Goal: Check status: Check status

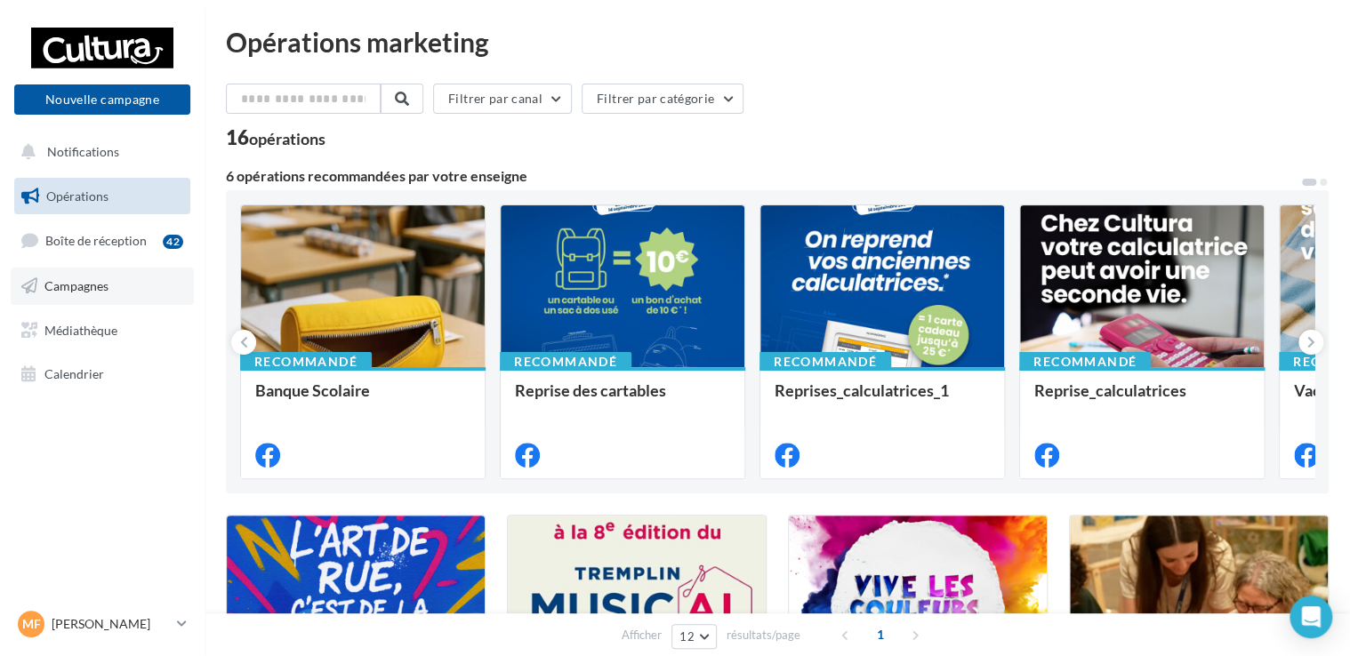
click at [122, 284] on link "Campagnes" at bounding box center [102, 286] width 183 height 37
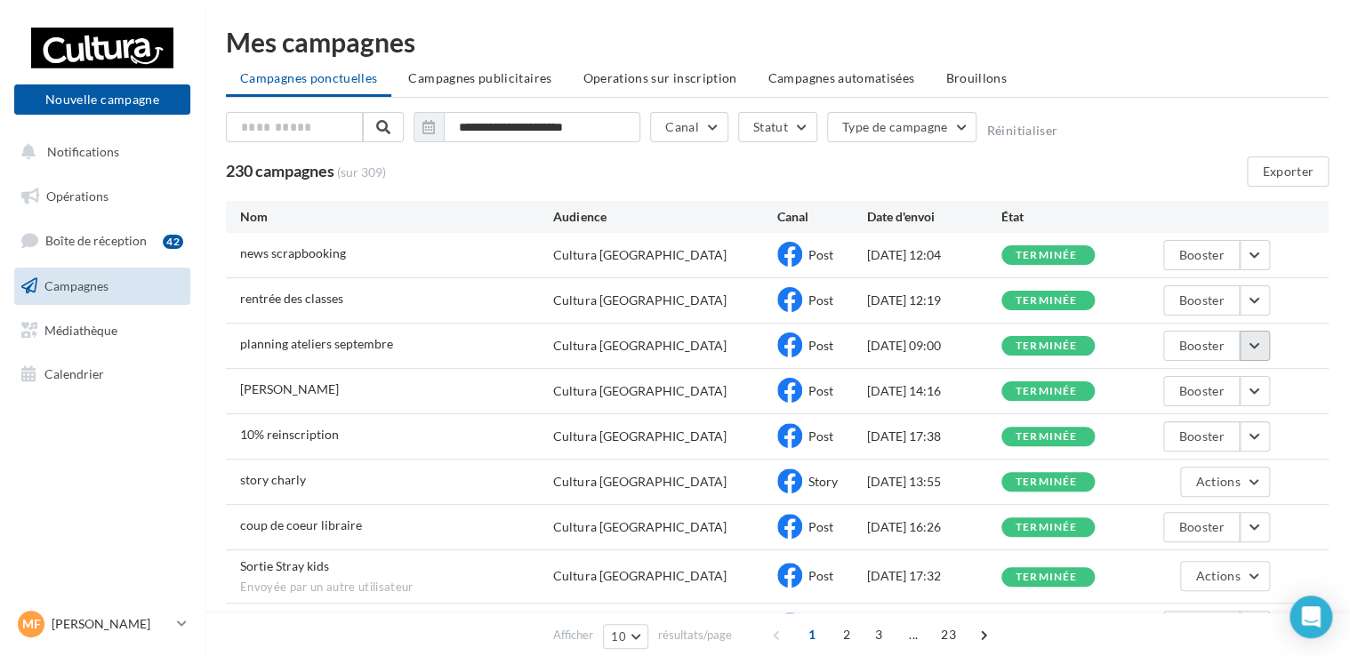
click at [1250, 349] on button "button" at bounding box center [1255, 346] width 30 height 30
click at [1329, 461] on div "**********" at bounding box center [778, 385] width 1146 height 715
click at [1252, 530] on button "button" at bounding box center [1255, 527] width 30 height 30
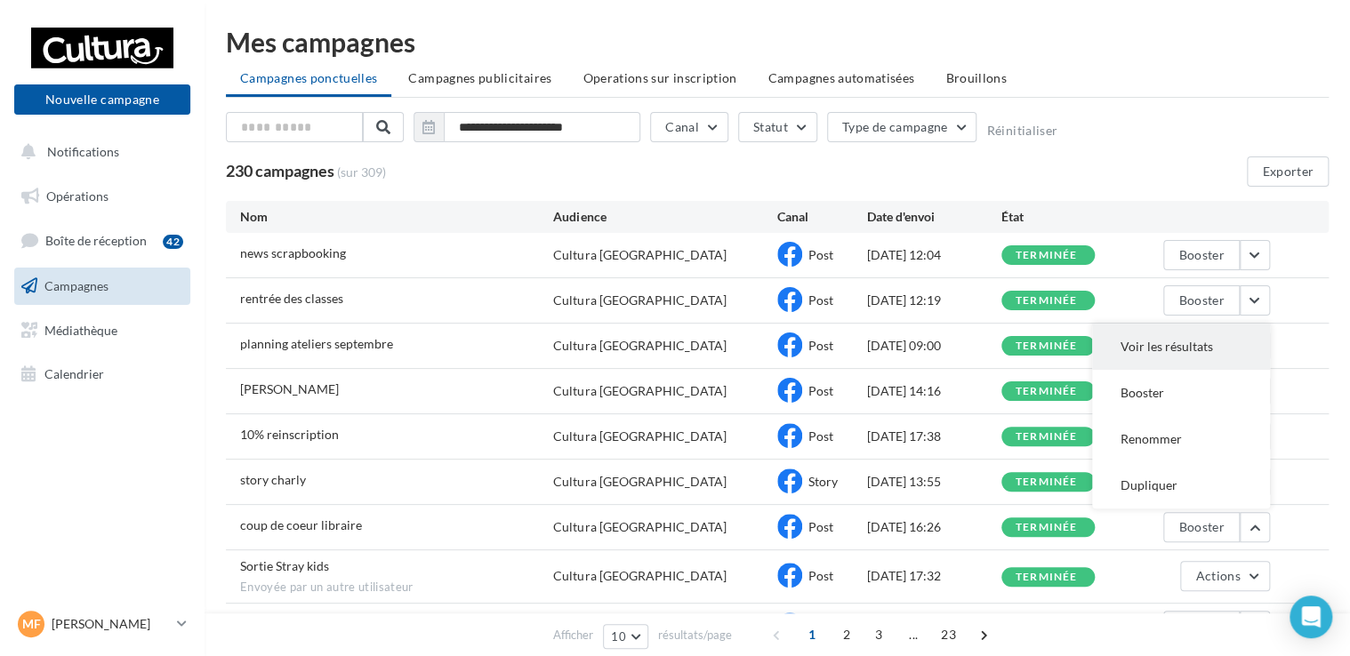
click at [1147, 348] on button "Voir les résultats" at bounding box center [1181, 347] width 178 height 46
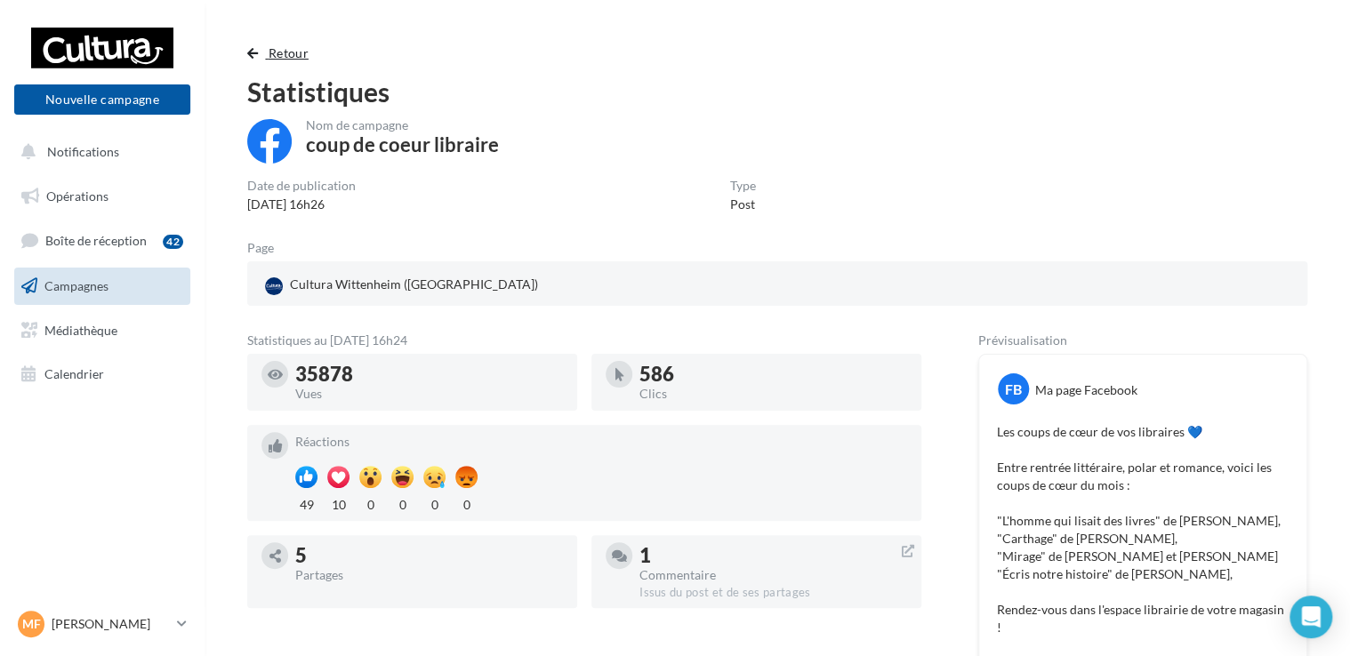
click at [277, 57] on span "Retour" at bounding box center [289, 52] width 40 height 15
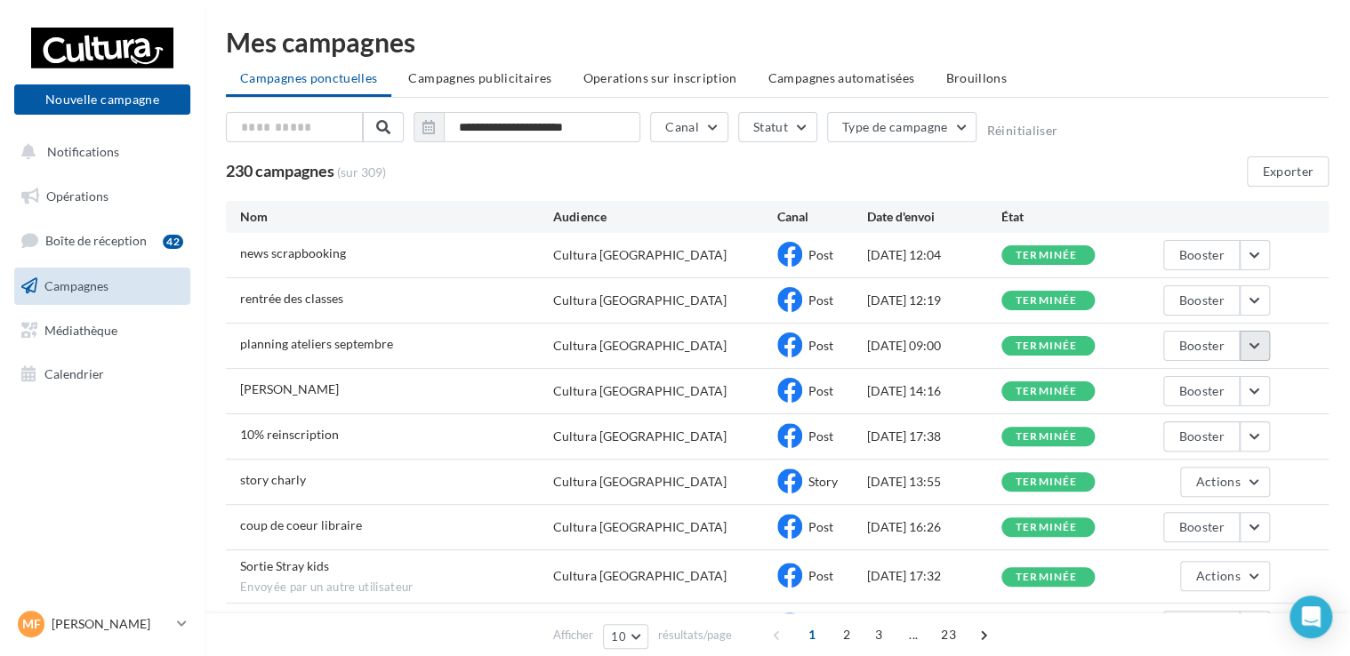
click at [1266, 350] on button "button" at bounding box center [1255, 346] width 30 height 30
click at [1305, 325] on div "planning ateliers septembre Cultura Wittenheim Post 31/08/2025 09:00 terminée B…" at bounding box center [777, 346] width 1103 height 44
click at [1259, 487] on button "Actions" at bounding box center [1224, 482] width 89 height 30
click at [1220, 513] on button "Voir les résultats" at bounding box center [1181, 524] width 178 height 46
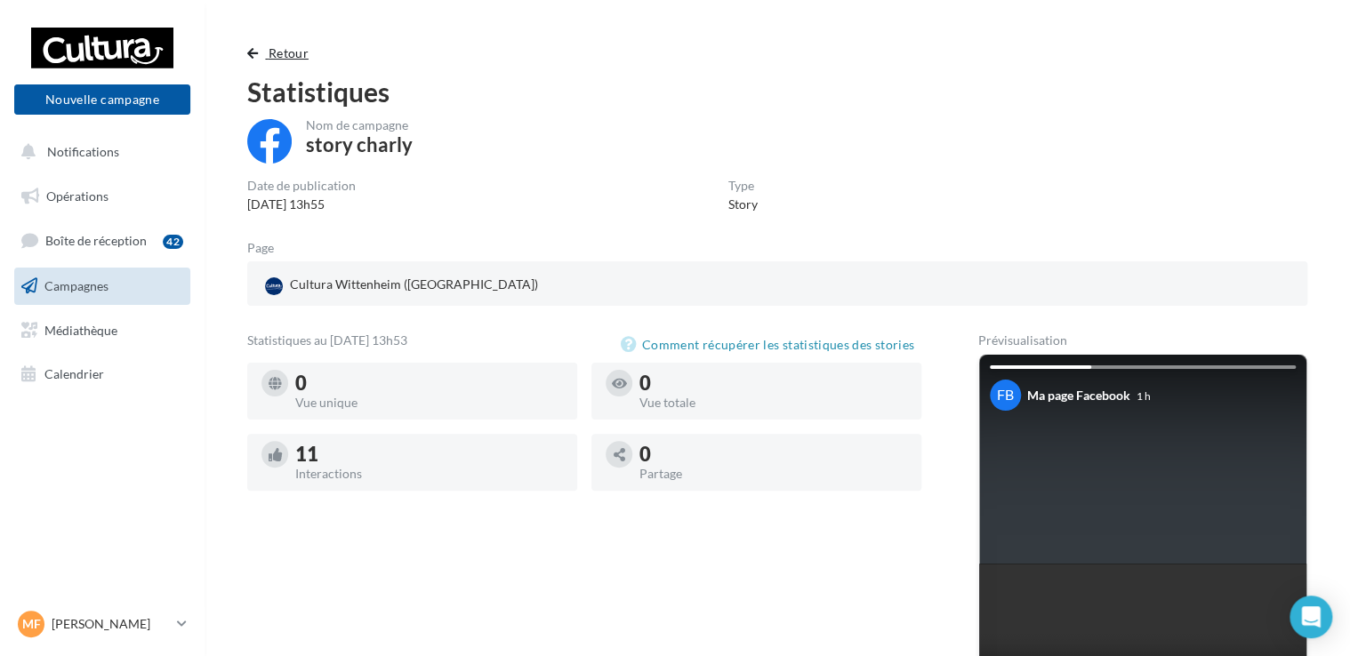
click at [265, 52] on button "Retour" at bounding box center [281, 53] width 68 height 21
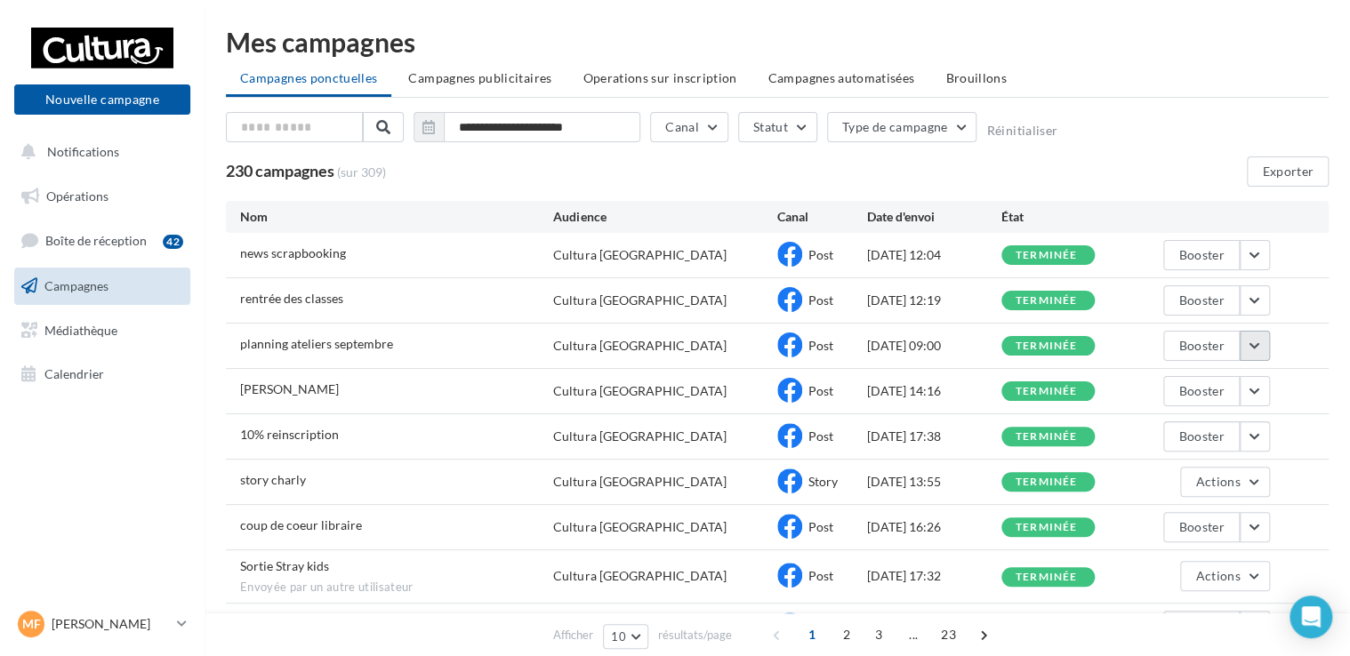
click at [1255, 357] on button "button" at bounding box center [1255, 346] width 30 height 30
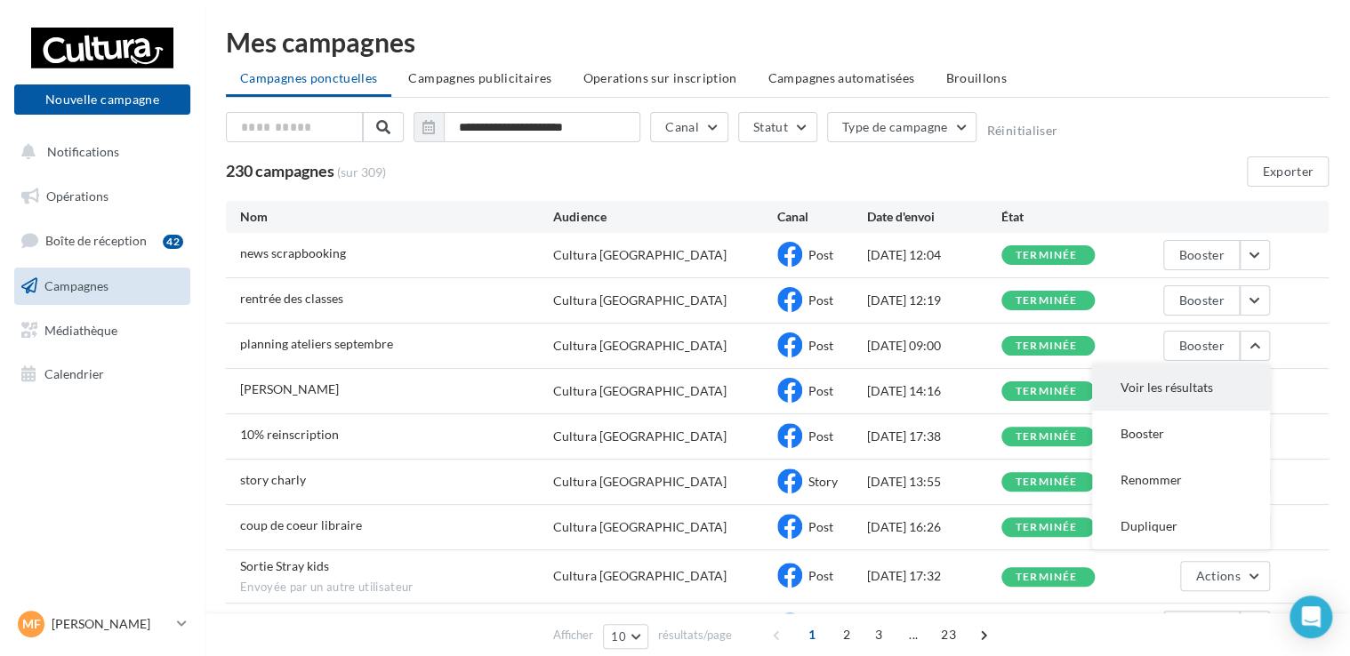
click at [1188, 392] on button "Voir les résultats" at bounding box center [1181, 388] width 178 height 46
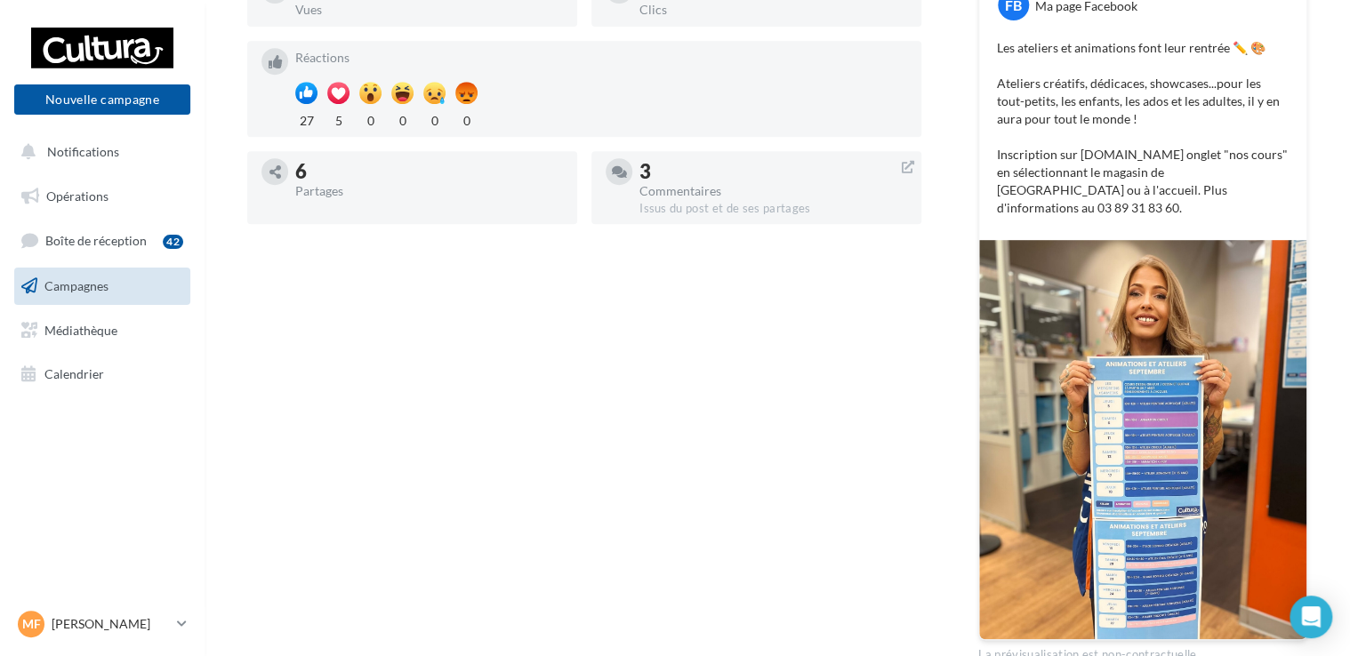
scroll to position [356, 0]
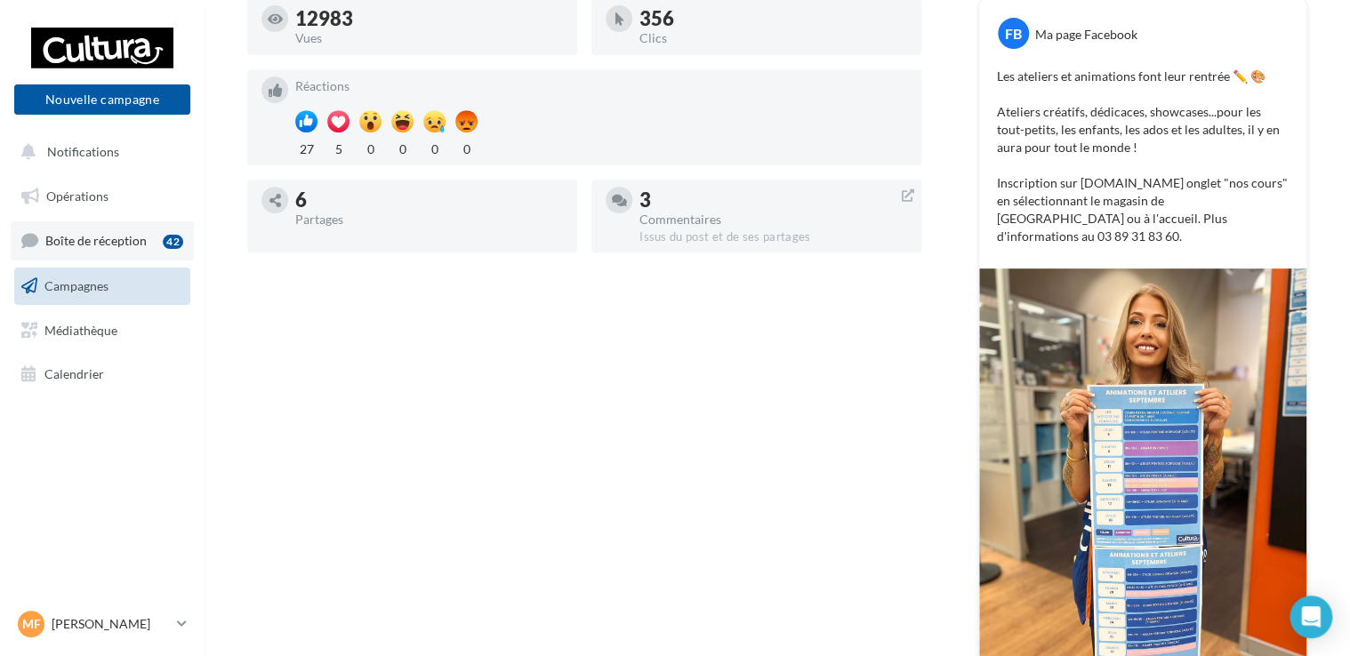
click at [110, 253] on link "Boîte de réception 42" at bounding box center [102, 240] width 183 height 38
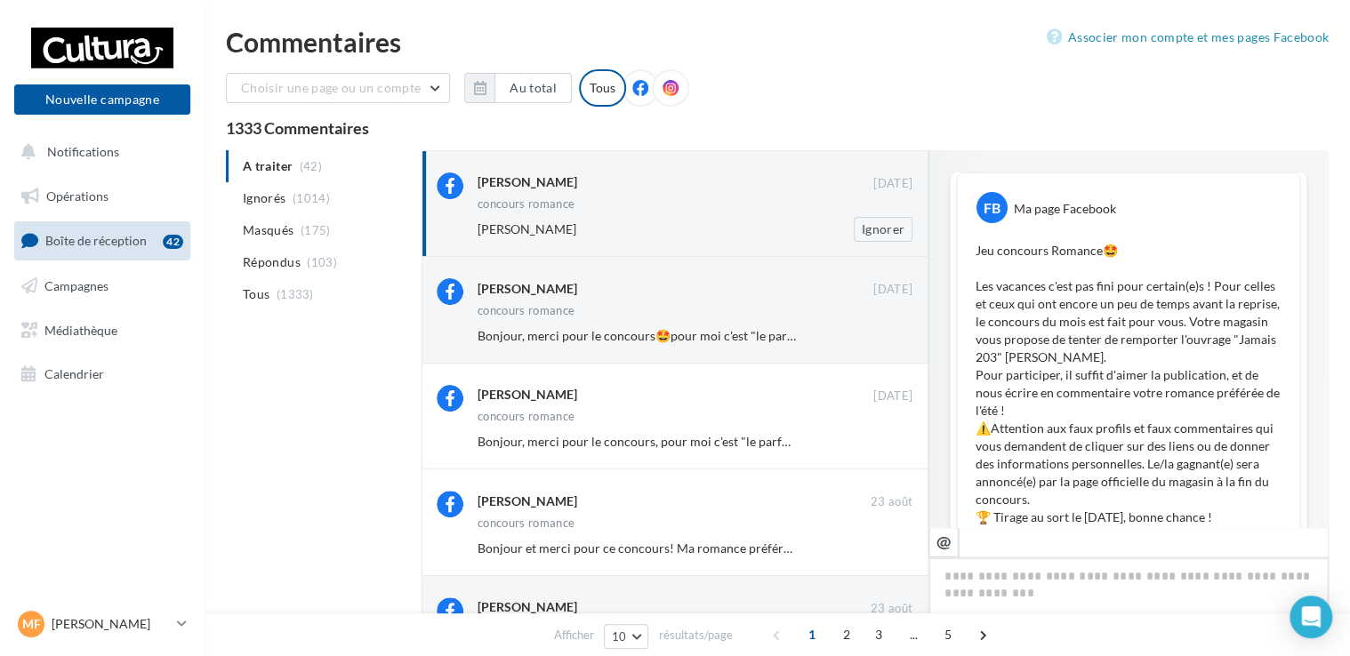
scroll to position [956, 0]
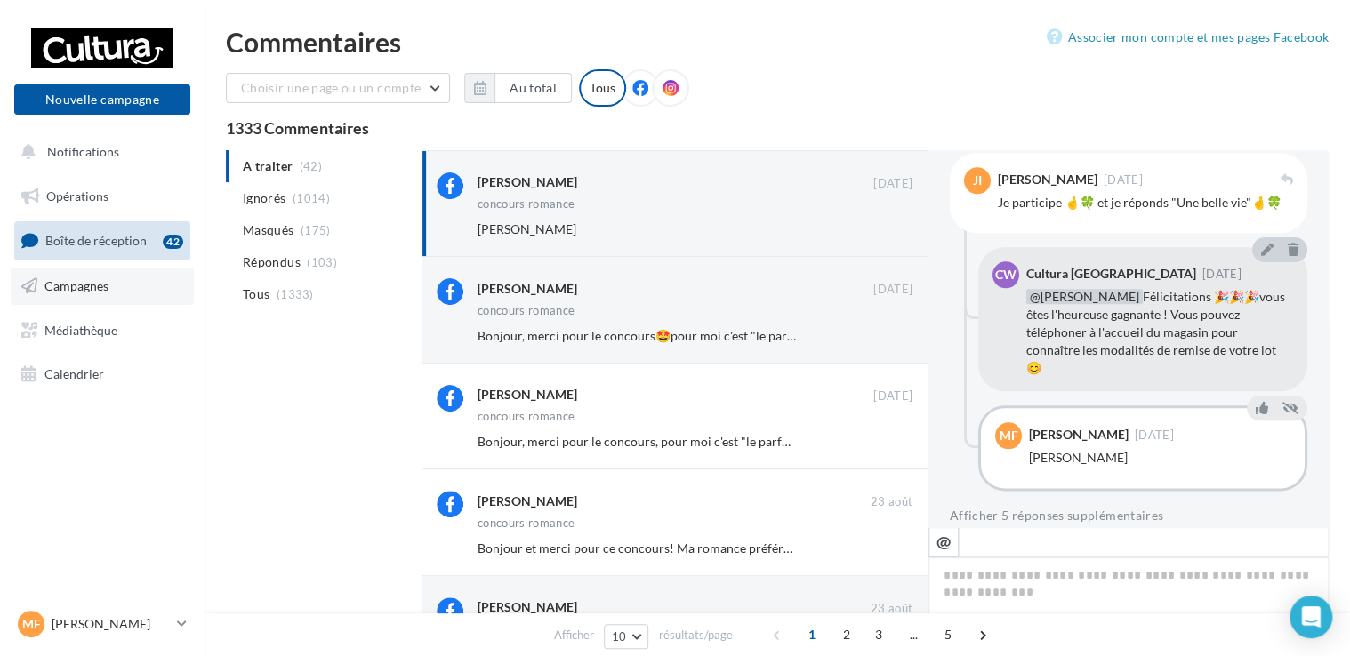
click at [103, 284] on span "Campagnes" at bounding box center [76, 285] width 64 height 15
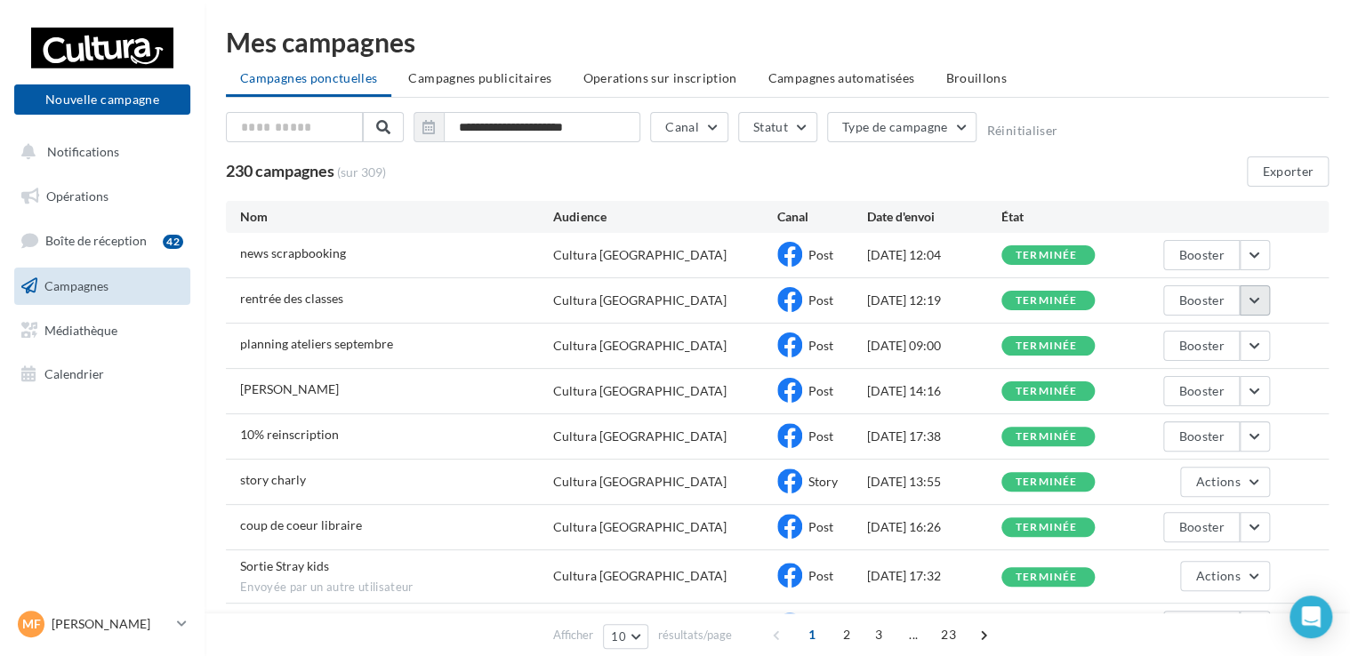
click at [1259, 311] on button "button" at bounding box center [1255, 300] width 30 height 30
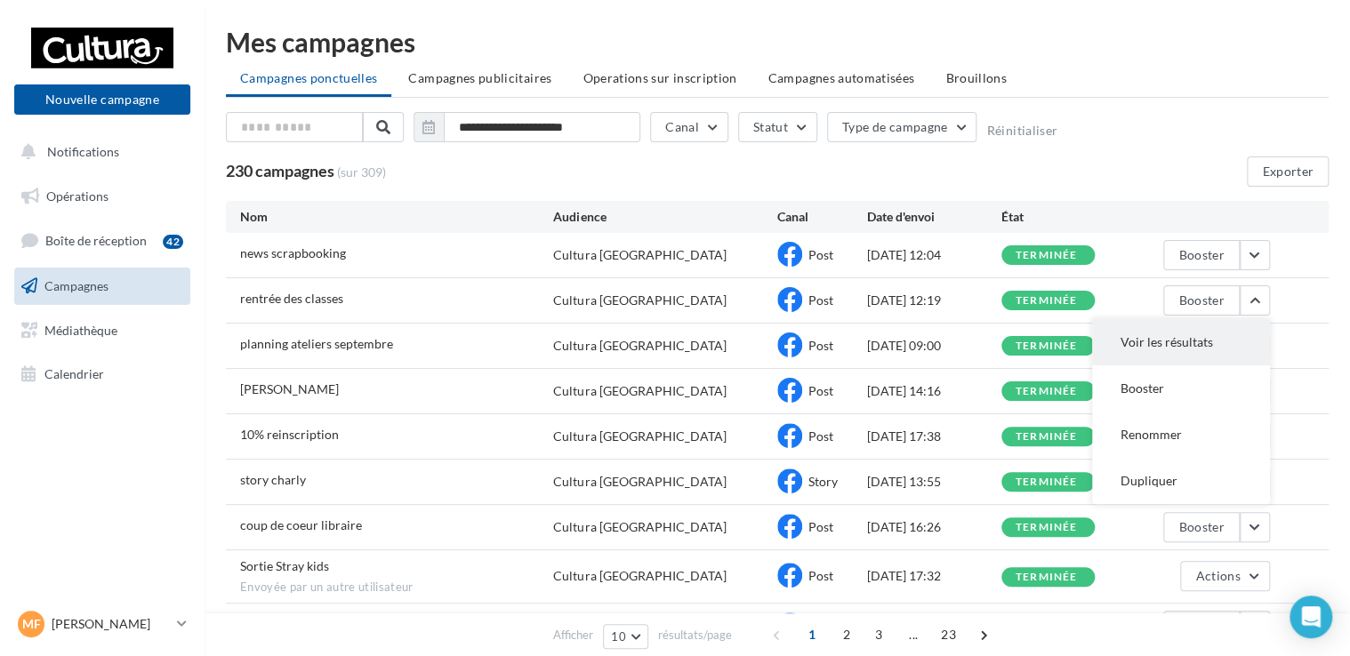
click at [1164, 361] on button "Voir les résultats" at bounding box center [1181, 342] width 178 height 46
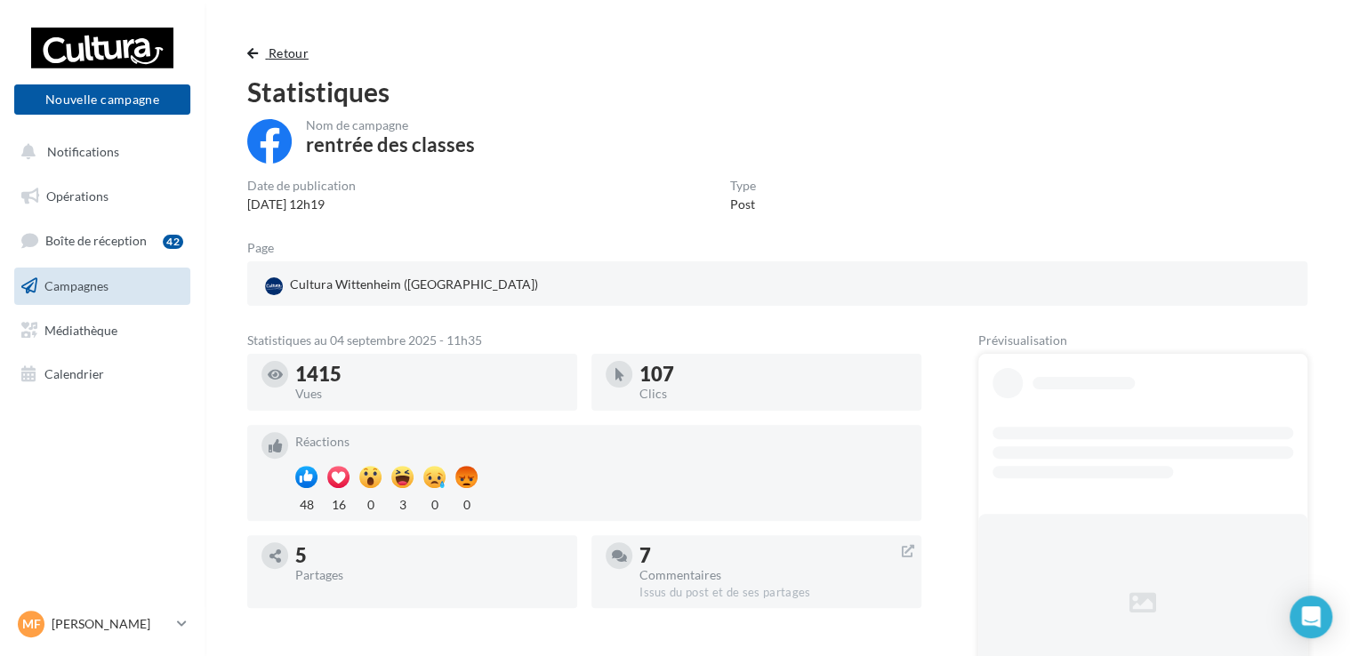
click at [277, 53] on span "Retour" at bounding box center [289, 52] width 40 height 15
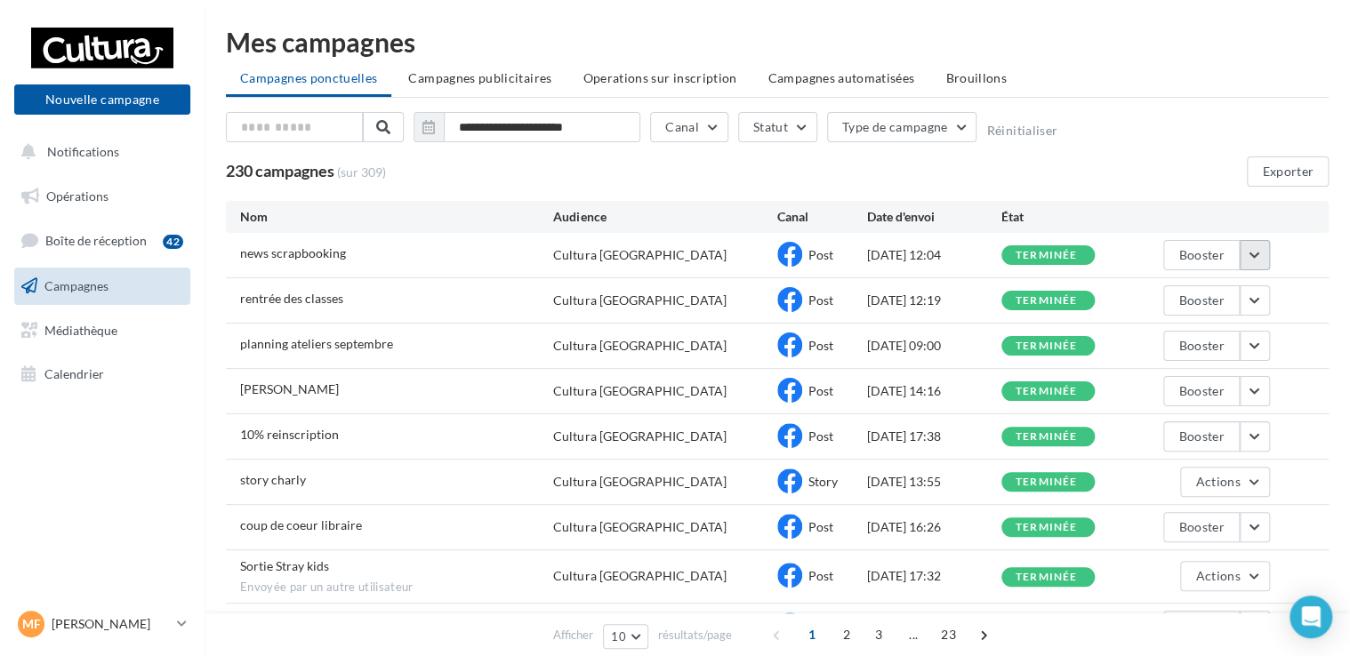
click at [1246, 251] on button "button" at bounding box center [1255, 255] width 30 height 30
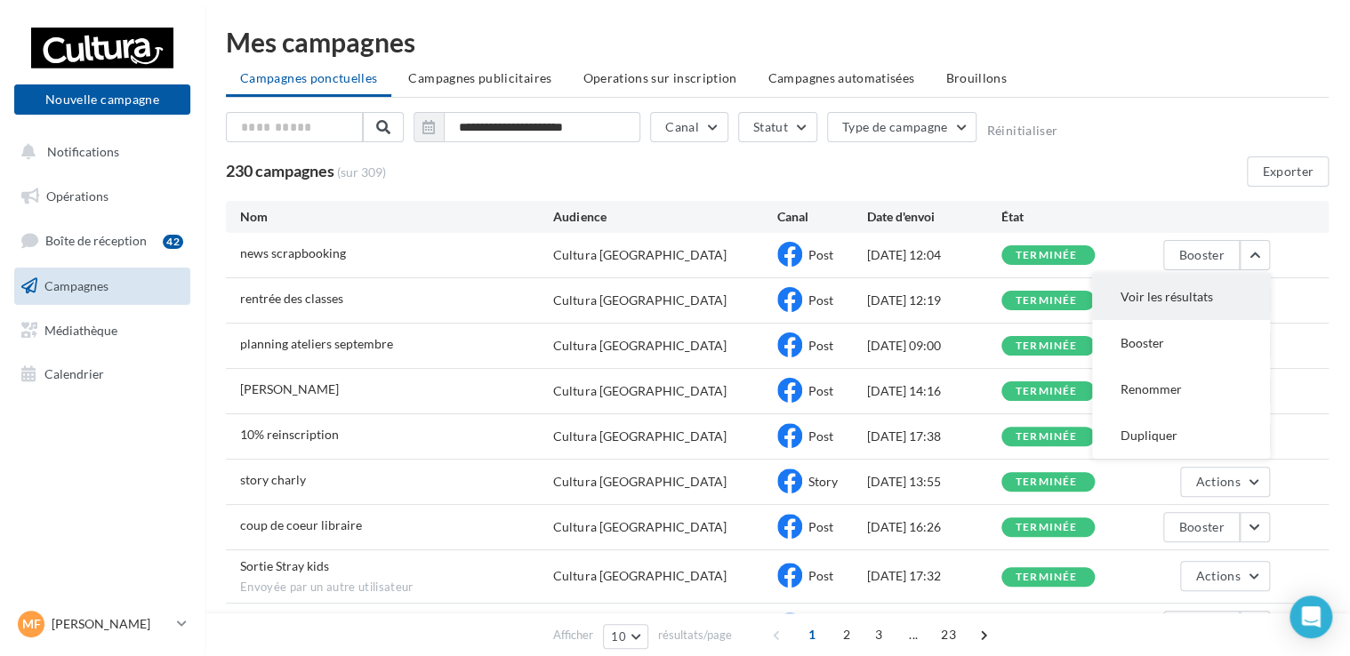
click at [1170, 291] on button "Voir les résultats" at bounding box center [1181, 297] width 178 height 46
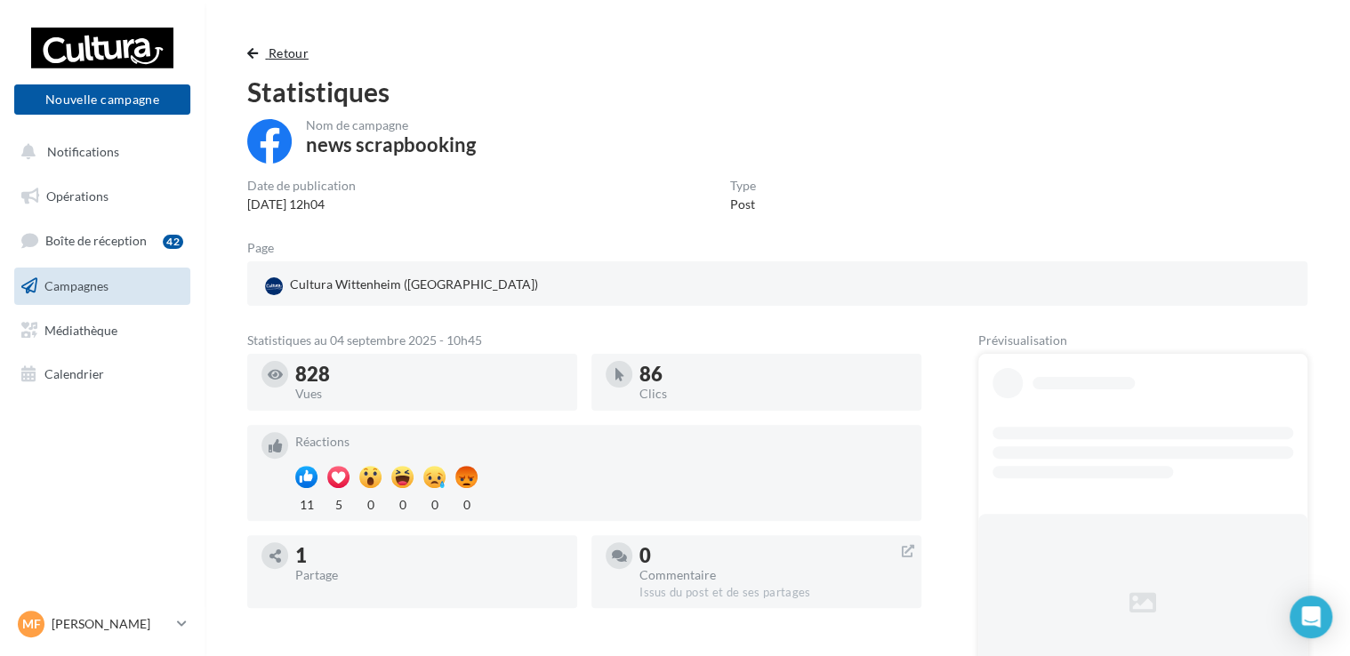
click at [284, 53] on span "Retour" at bounding box center [289, 52] width 40 height 15
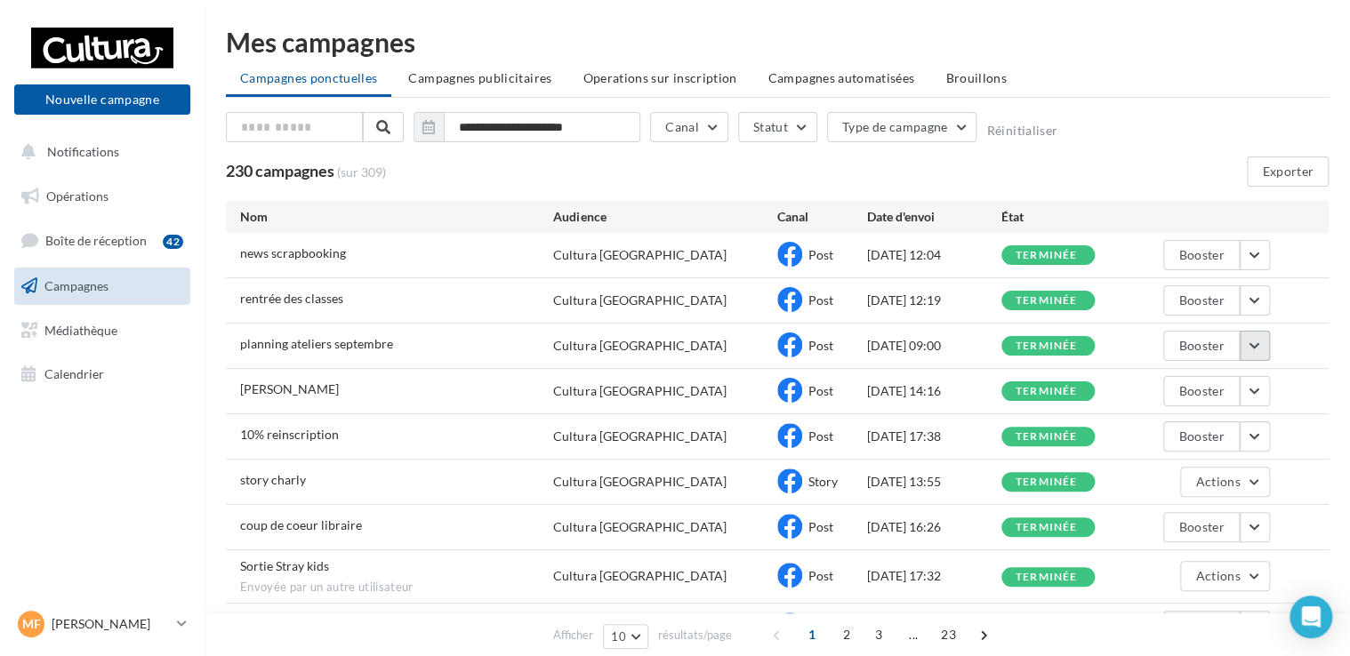
click at [1250, 344] on button "button" at bounding box center [1255, 346] width 30 height 30
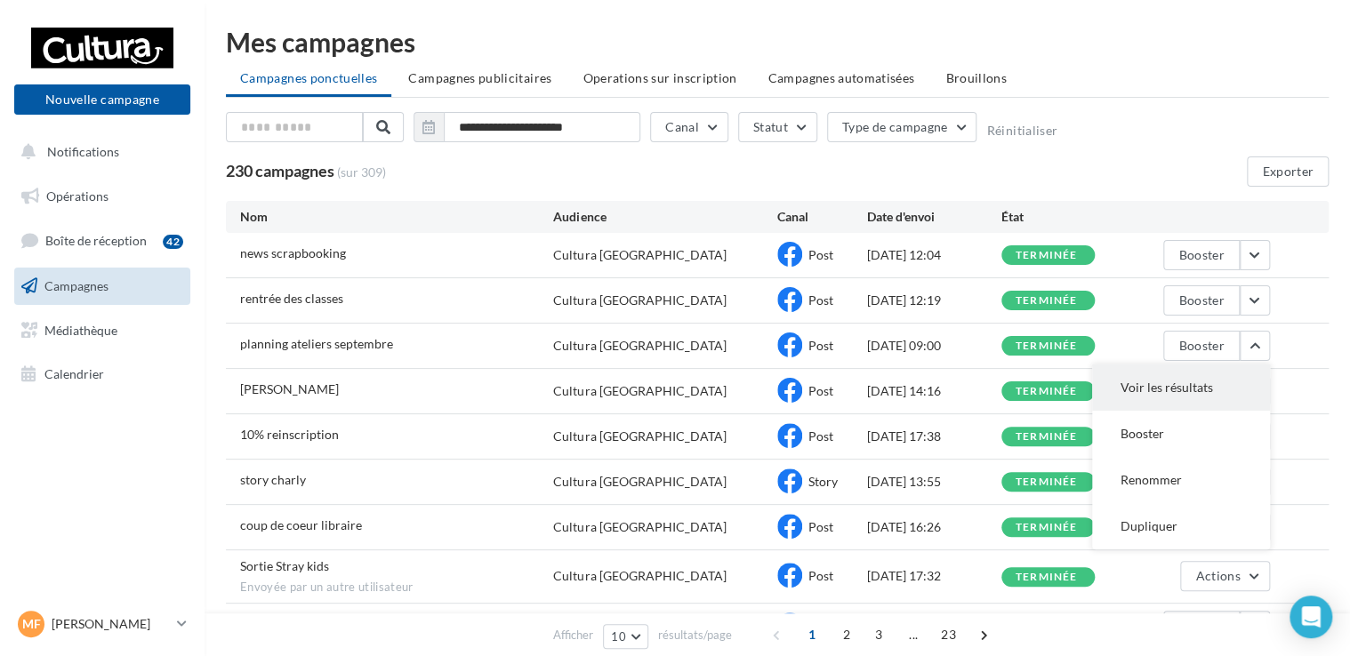
click at [1175, 379] on button "Voir les résultats" at bounding box center [1181, 388] width 178 height 46
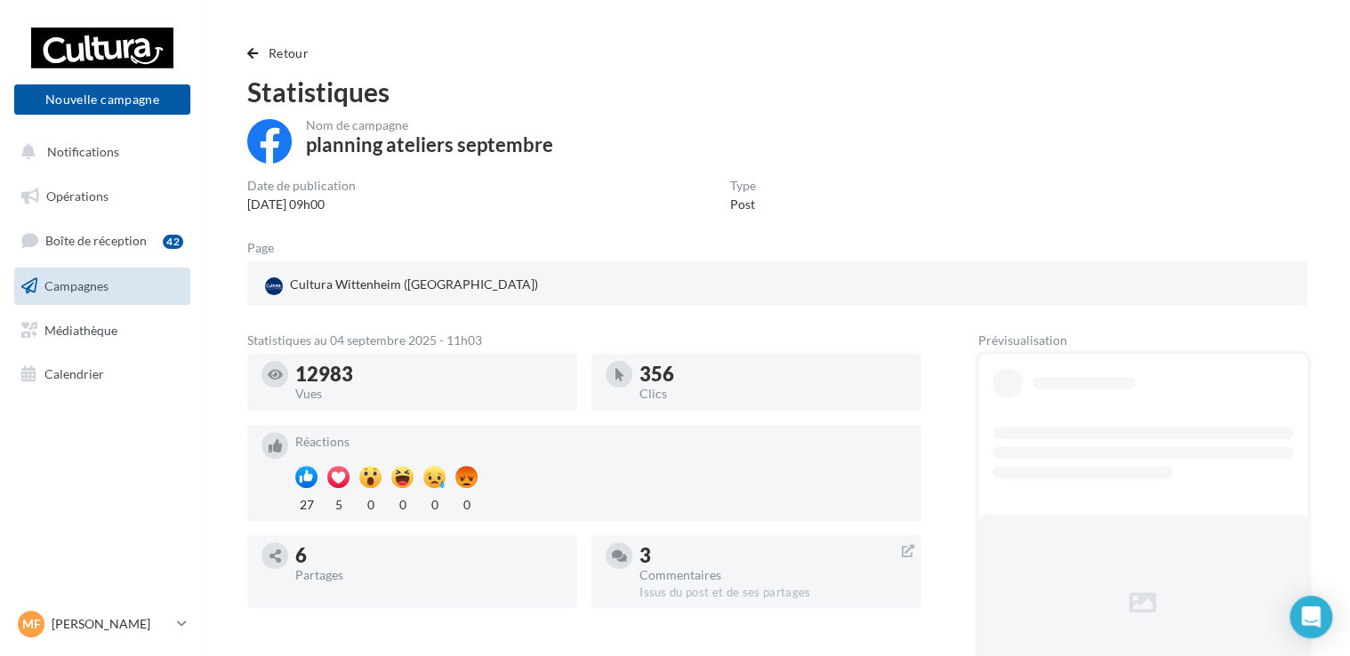
scroll to position [141, 0]
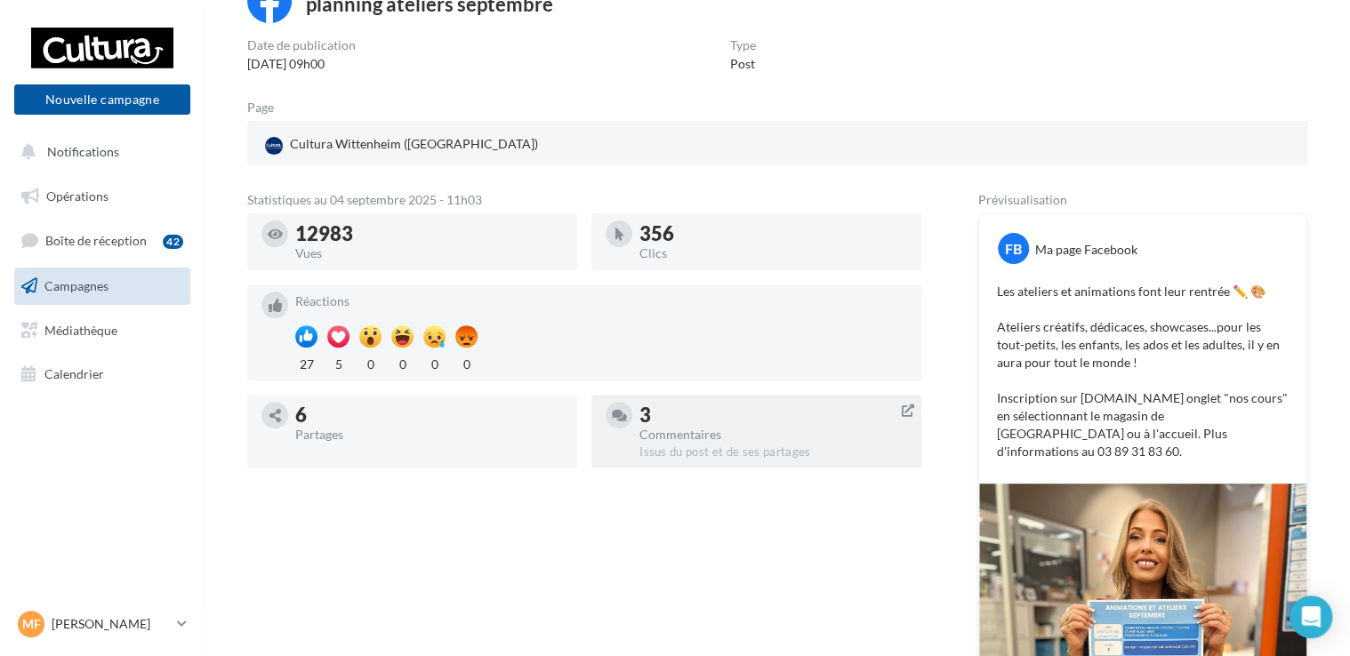
click at [674, 438] on div "Commentaires" at bounding box center [773, 435] width 268 height 12
